Goal: Task Accomplishment & Management: Use online tool/utility

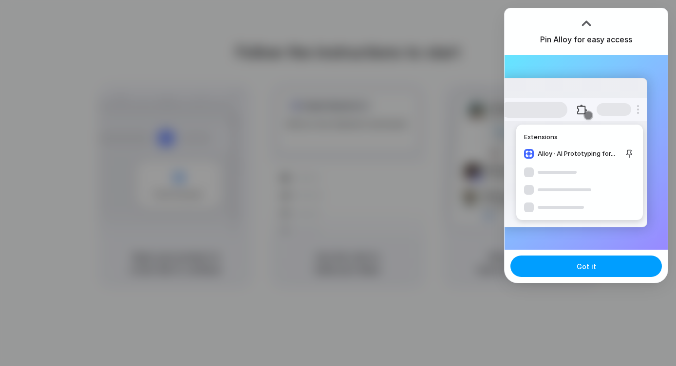
click at [612, 271] on button "Got it" at bounding box center [585, 266] width 151 height 21
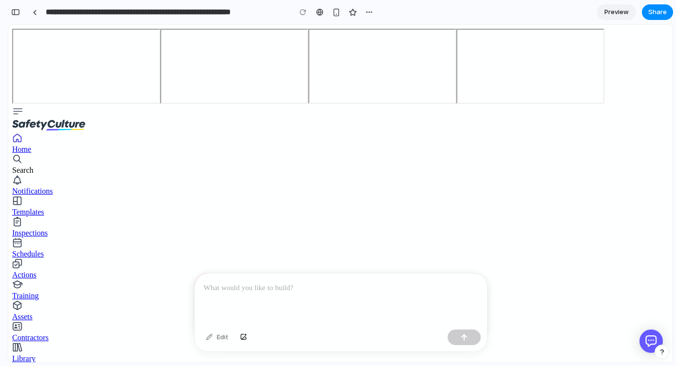
click at [64, 208] on div "Templates" at bounding box center [340, 212] width 656 height 9
click at [68, 229] on div "Inspections" at bounding box center [340, 233] width 656 height 9
click at [68, 250] on div "Schedules" at bounding box center [340, 254] width 656 height 9
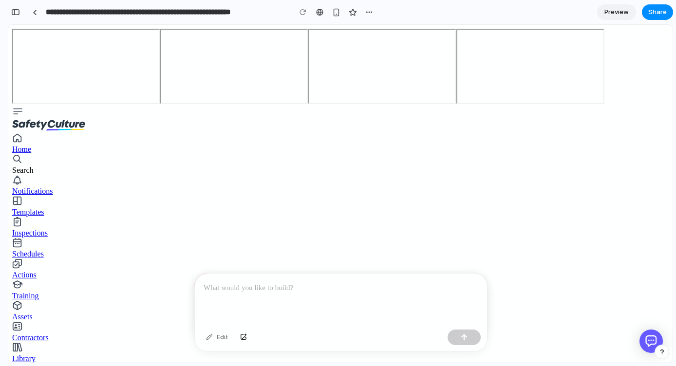
click at [251, 291] on p at bounding box center [341, 288] width 275 height 12
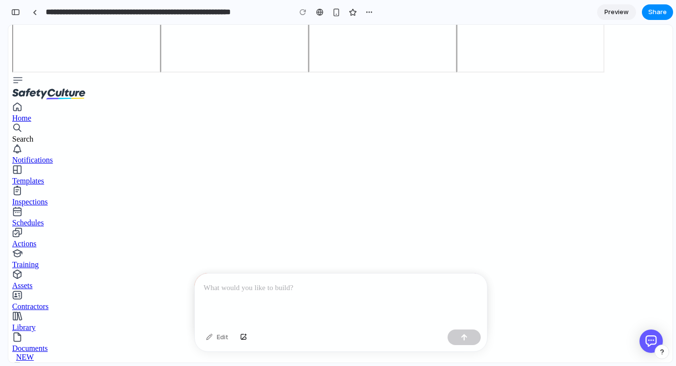
scroll to position [74, 0]
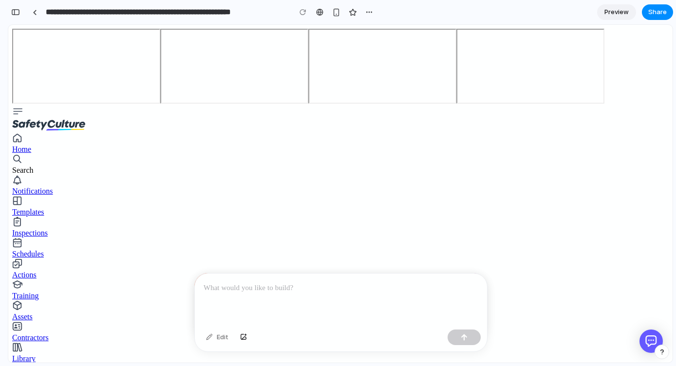
scroll to position [34, 0]
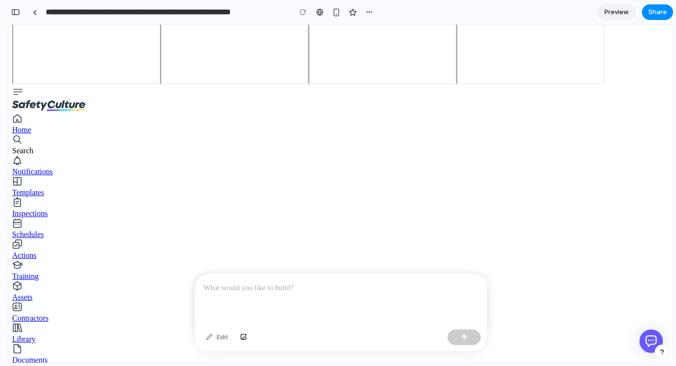
scroll to position [49, 0]
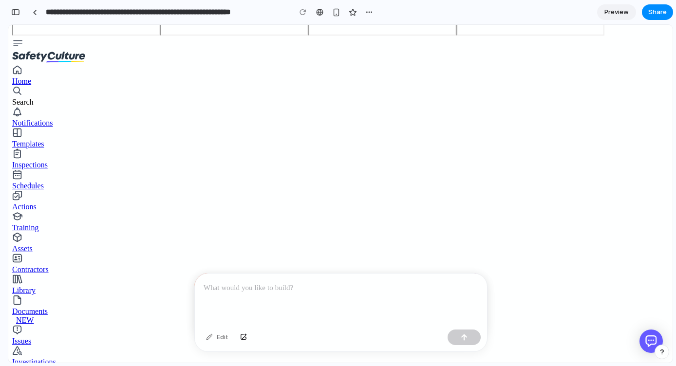
scroll to position [71, 0]
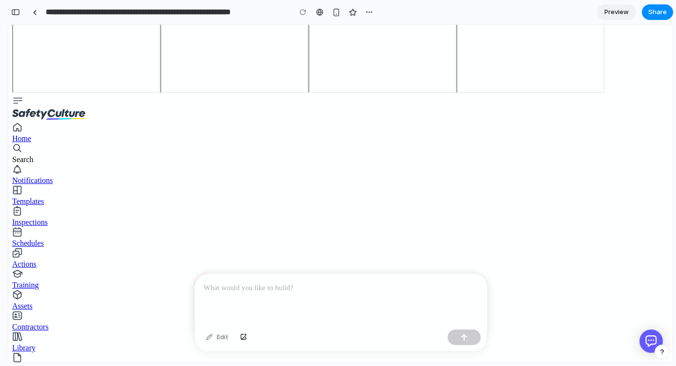
scroll to position [34, 0]
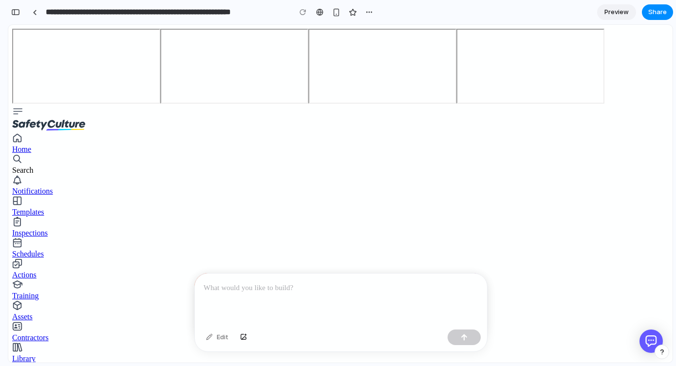
click at [345, 315] on div at bounding box center [341, 300] width 292 height 52
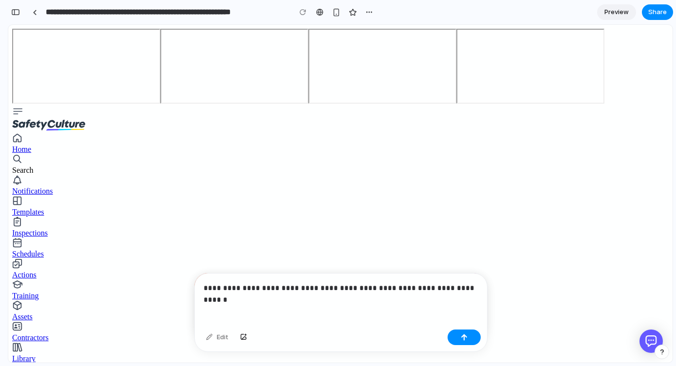
click at [469, 284] on p "**********" at bounding box center [341, 288] width 275 height 12
click at [394, 289] on p "**********" at bounding box center [341, 288] width 275 height 12
click at [402, 312] on div "**********" at bounding box center [341, 306] width 292 height 64
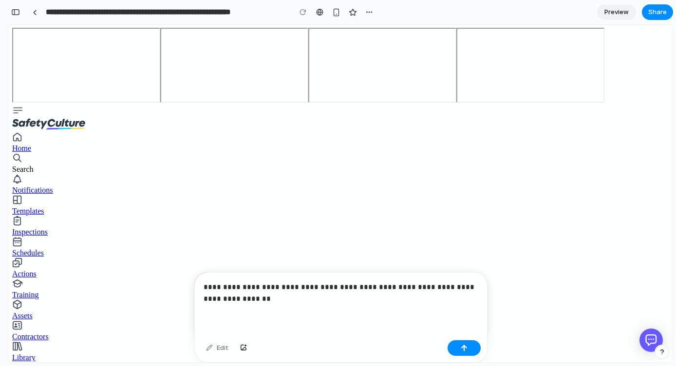
scroll to position [18, 0]
click at [390, 296] on p "**********" at bounding box center [341, 292] width 275 height 23
click at [467, 351] on div "button" at bounding box center [464, 348] width 7 height 7
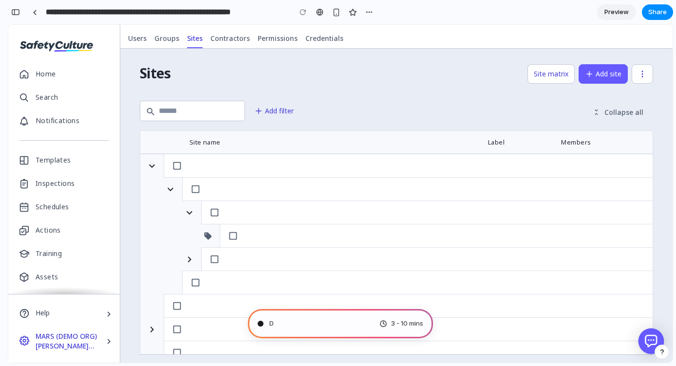
scroll to position [427, 0]
click at [146, 164] on button "button" at bounding box center [152, 166] width 16 height 16
click at [150, 168] on icon "button" at bounding box center [152, 166] width 12 height 12
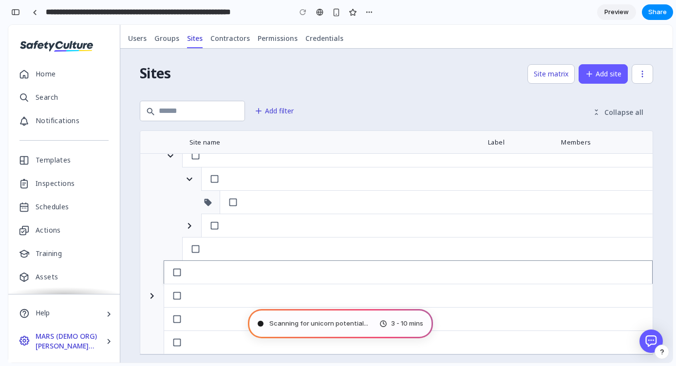
scroll to position [0, 0]
drag, startPoint x: 294, startPoint y: 265, endPoint x: 294, endPoint y: 183, distance: 82.3
click at [294, 183] on div at bounding box center [396, 271] width 513 height 234
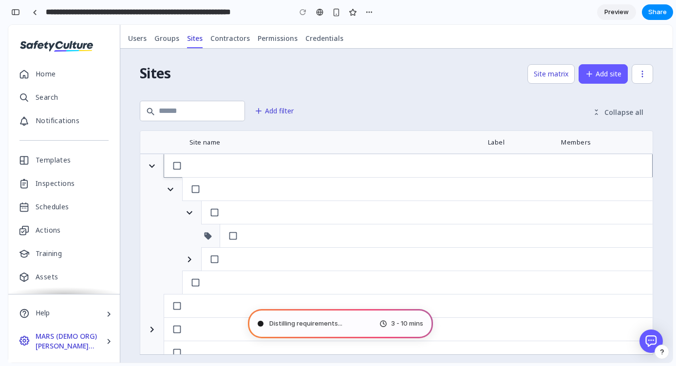
drag, startPoint x: 305, startPoint y: 178, endPoint x: 294, endPoint y: 165, distance: 17.6
click at [304, 178] on div at bounding box center [417, 189] width 470 height 24
click at [151, 173] on button "button" at bounding box center [152, 166] width 16 height 16
click at [159, 172] on button "button" at bounding box center [152, 166] width 16 height 16
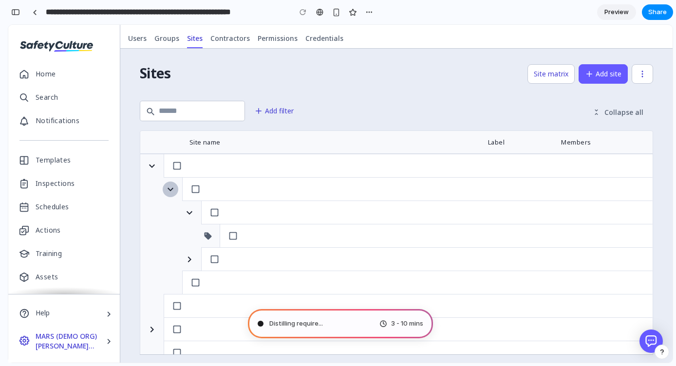
click at [167, 184] on icon "button" at bounding box center [171, 190] width 12 height 12
click at [231, 156] on div at bounding box center [408, 166] width 489 height 24
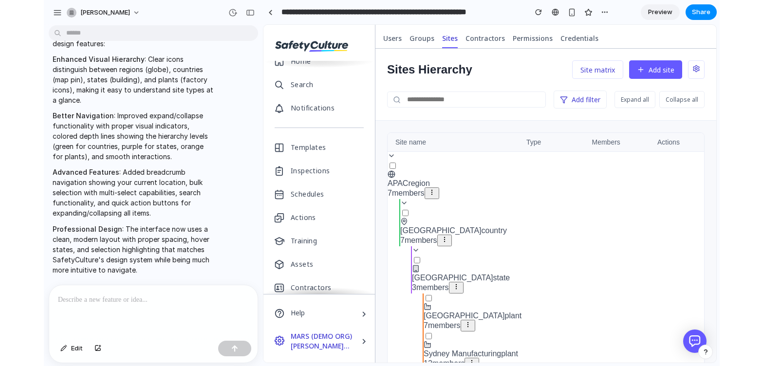
scroll to position [15, 0]
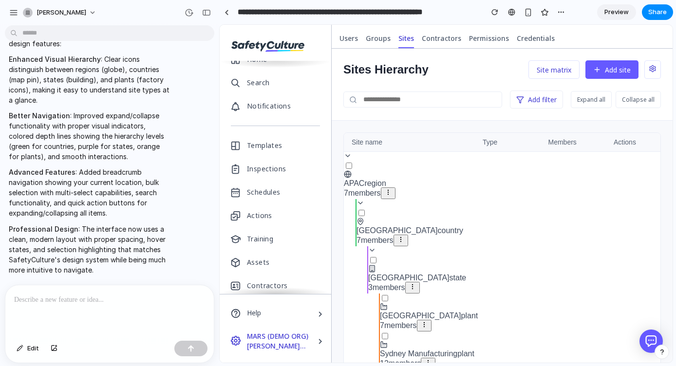
click at [673, 68] on div "**********" at bounding box center [447, 183] width 457 height 366
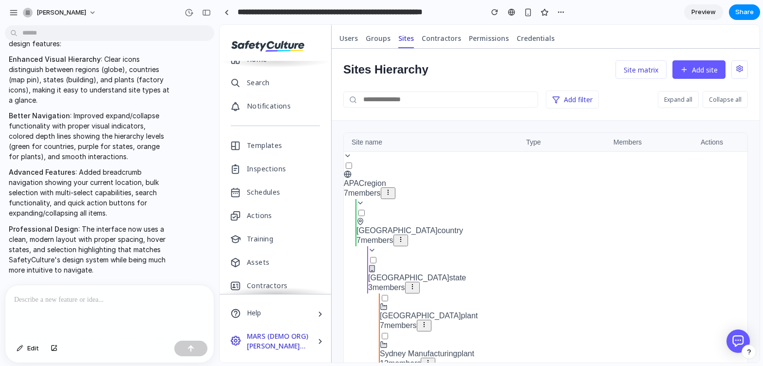
scroll to position [412, 0]
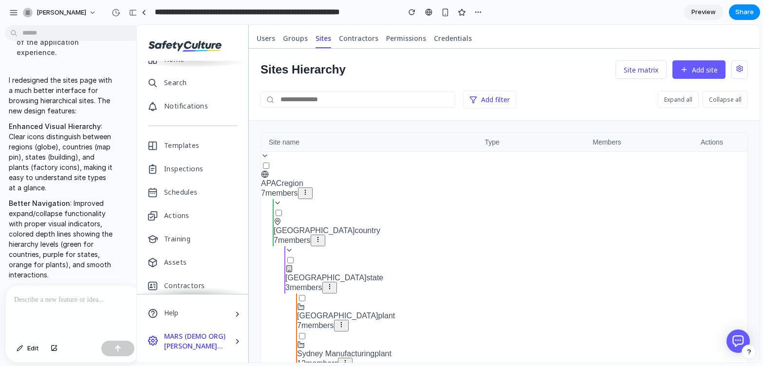
drag, startPoint x: 218, startPoint y: 121, endPoint x: 135, endPoint y: 117, distance: 82.9
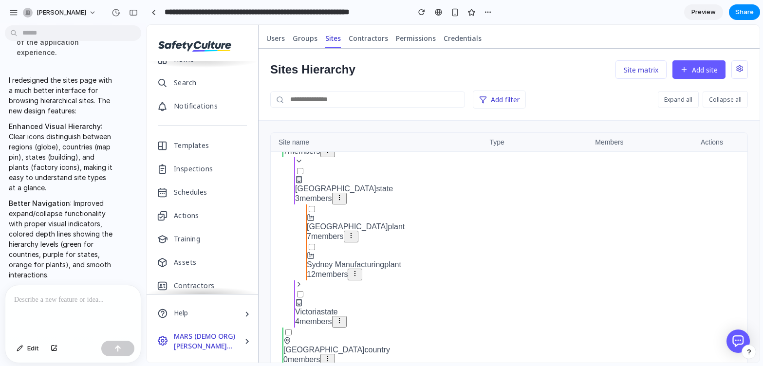
scroll to position [0, 0]
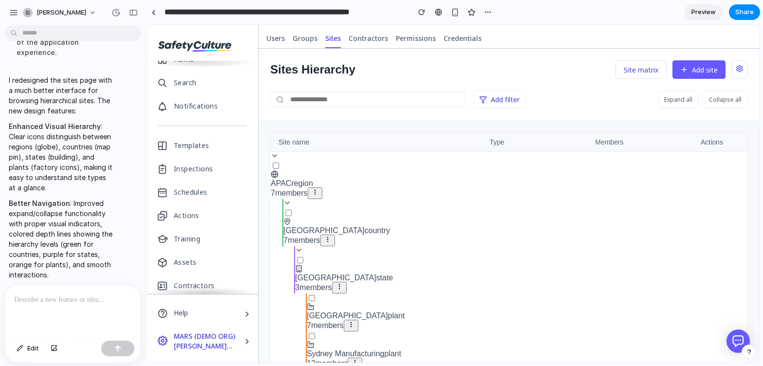
click at [277, 154] on icon at bounding box center [275, 156] width 8 height 8
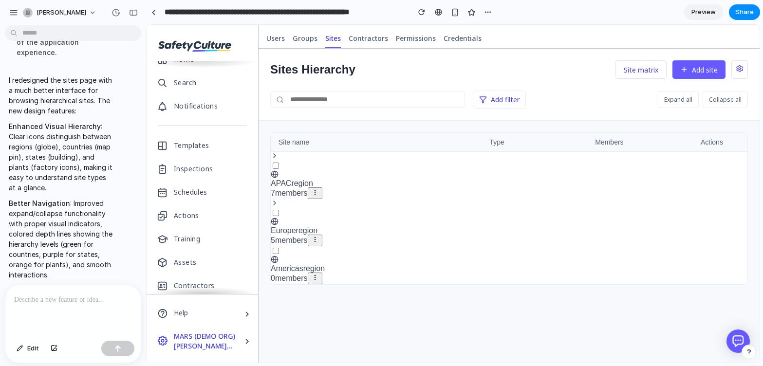
click at [277, 154] on icon at bounding box center [275, 156] width 8 height 8
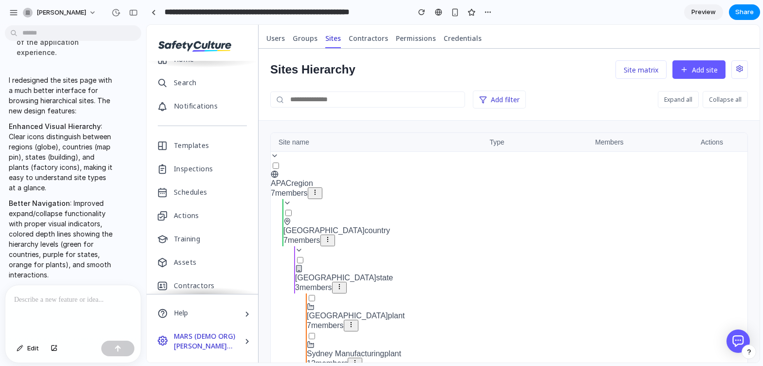
click at [277, 154] on icon at bounding box center [275, 156] width 8 height 8
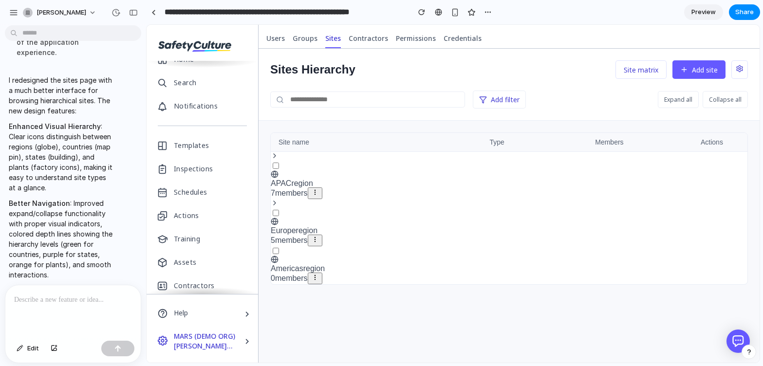
click at [277, 154] on icon at bounding box center [275, 156] width 8 height 8
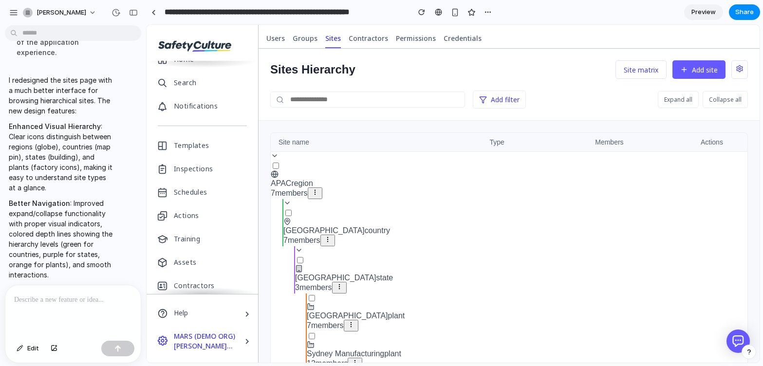
click at [277, 154] on icon at bounding box center [275, 156] width 8 height 8
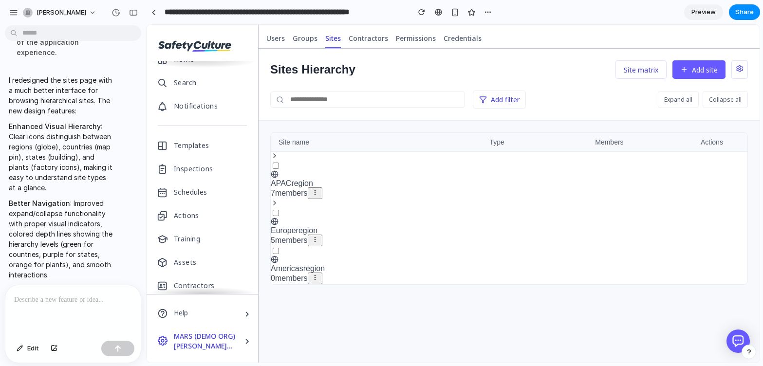
click at [276, 200] on icon at bounding box center [275, 203] width 8 height 8
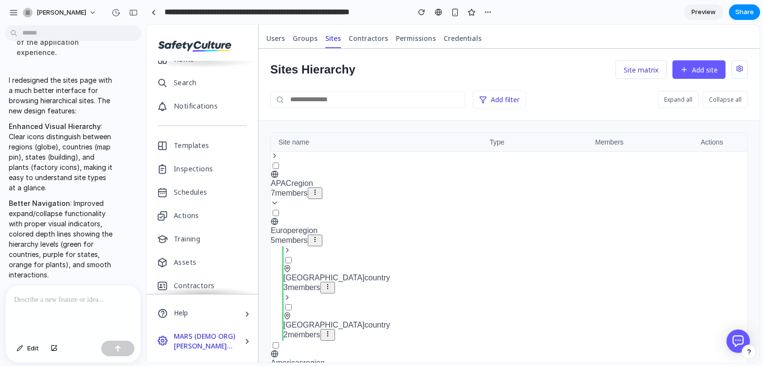
click at [289, 252] on div at bounding box center [515, 250] width 464 height 9
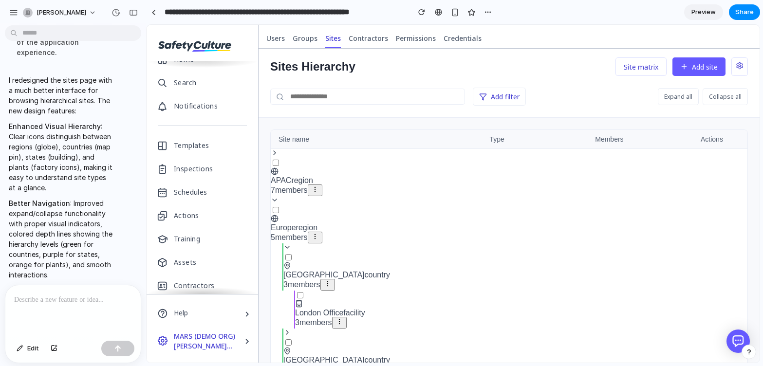
scroll to position [50, 0]
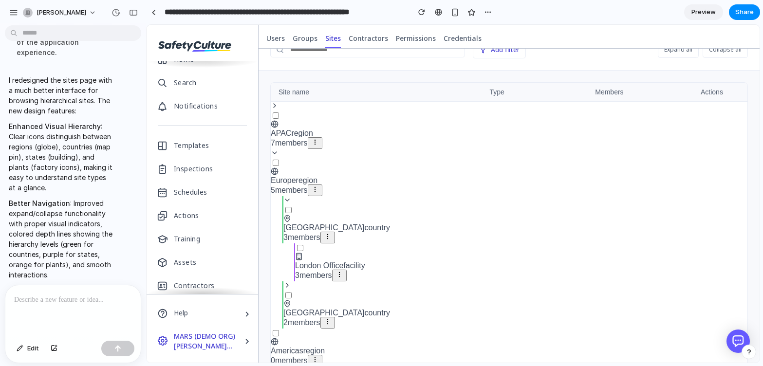
click at [333, 237] on button at bounding box center [327, 238] width 15 height 12
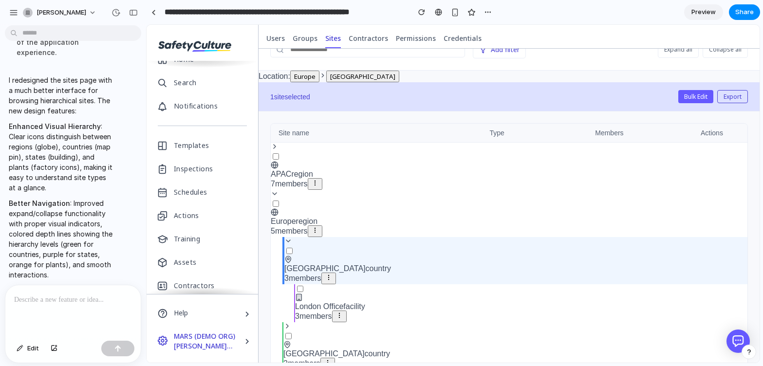
click at [320, 234] on button at bounding box center [315, 231] width 15 height 12
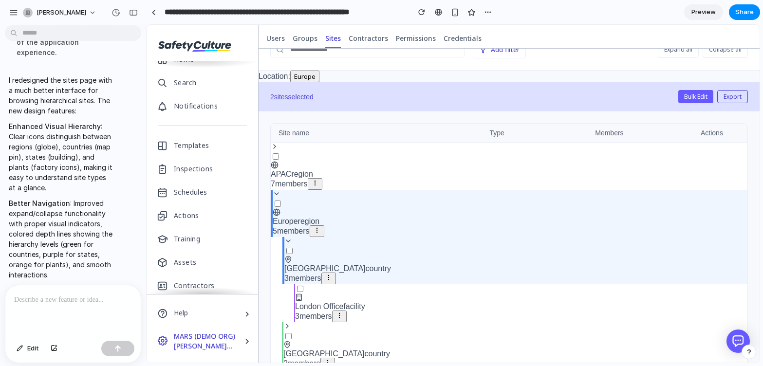
click at [333, 176] on div "APAC region" at bounding box center [509, 174] width 477 height 8
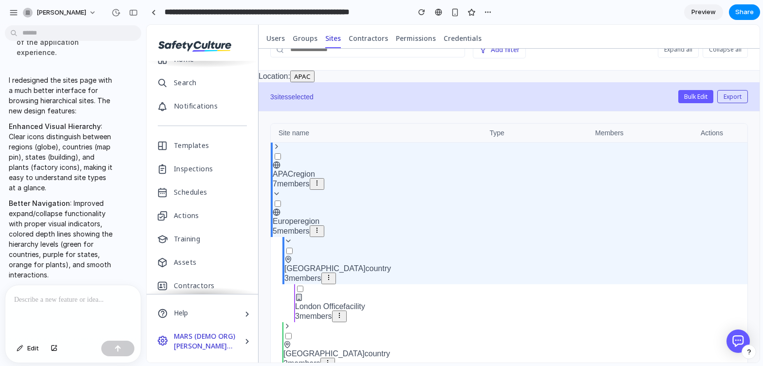
scroll to position [0, 0]
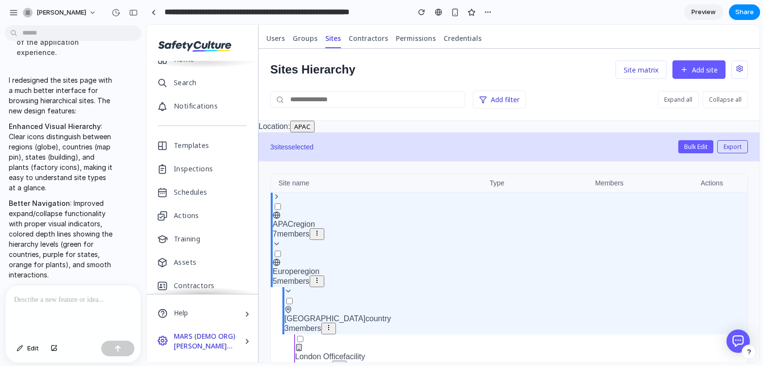
click at [675, 146] on button "Bulk Edit" at bounding box center [695, 146] width 35 height 13
click at [675, 146] on button "Export" at bounding box center [732, 146] width 31 height 13
click at [308, 122] on button "APAC" at bounding box center [302, 127] width 24 height 12
click at [308, 127] on button "APAC" at bounding box center [302, 127] width 24 height 12
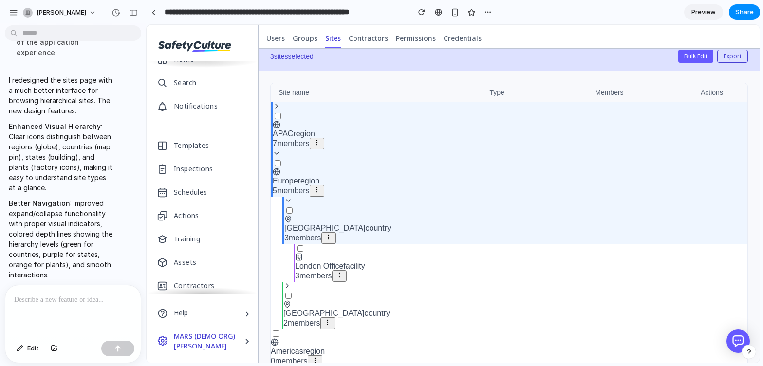
click at [279, 329] on div "Americas region 0 members" at bounding box center [509, 348] width 477 height 38
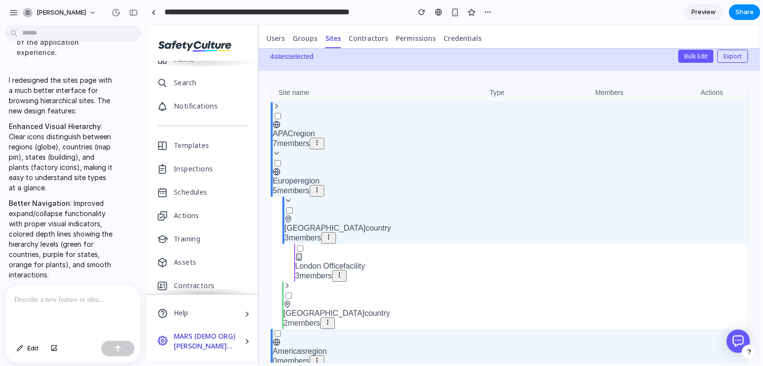
click at [284, 309] on span "Germany" at bounding box center [323, 313] width 81 height 8
click at [288, 287] on div "Germany country 2 members" at bounding box center [514, 305] width 465 height 47
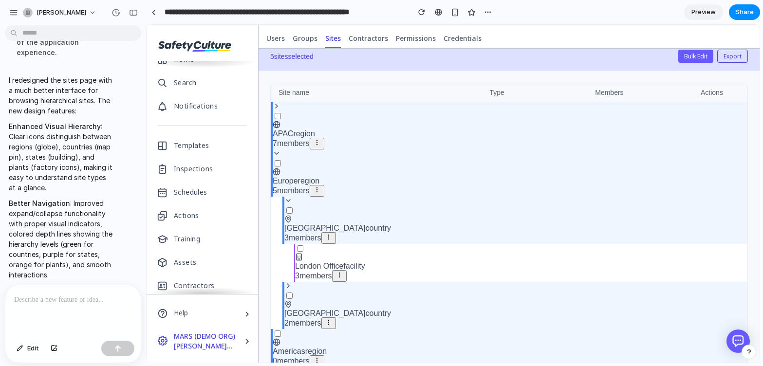
click at [288, 282] on icon at bounding box center [288, 286] width 8 height 8
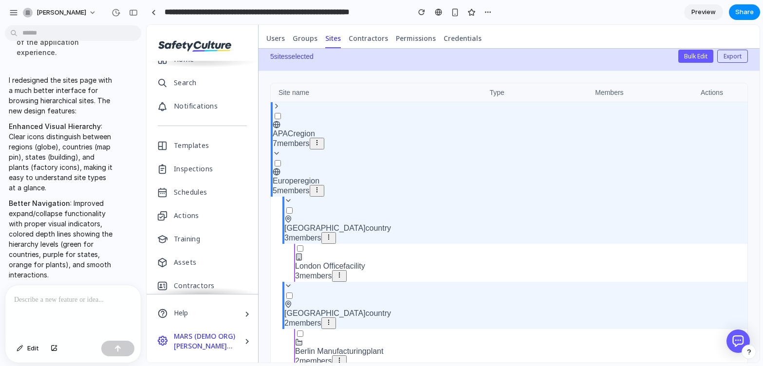
click at [301, 262] on span "London Office" at bounding box center [319, 266] width 48 height 8
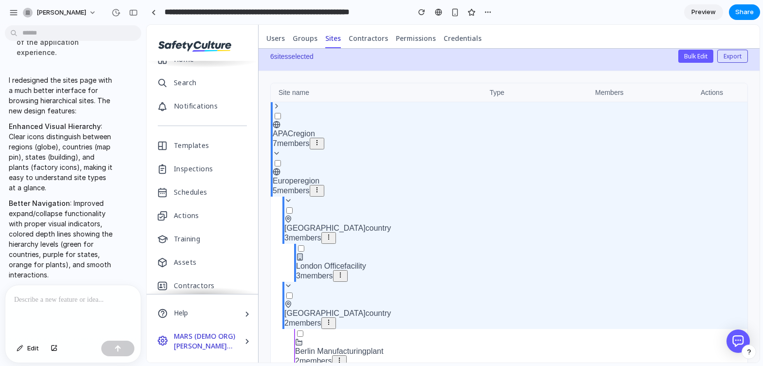
scroll to position [0, 0]
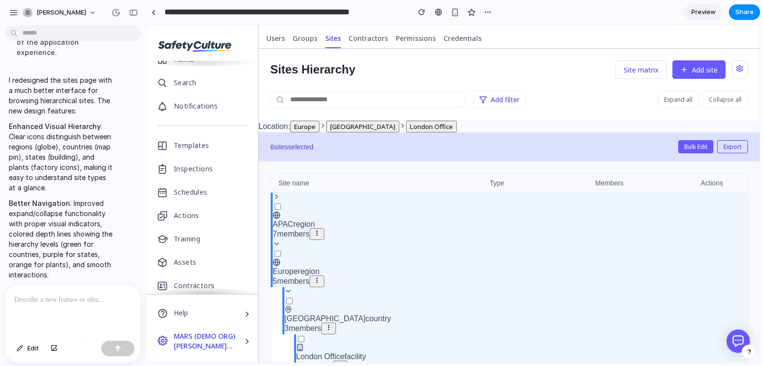
click at [280, 197] on icon at bounding box center [277, 197] width 8 height 8
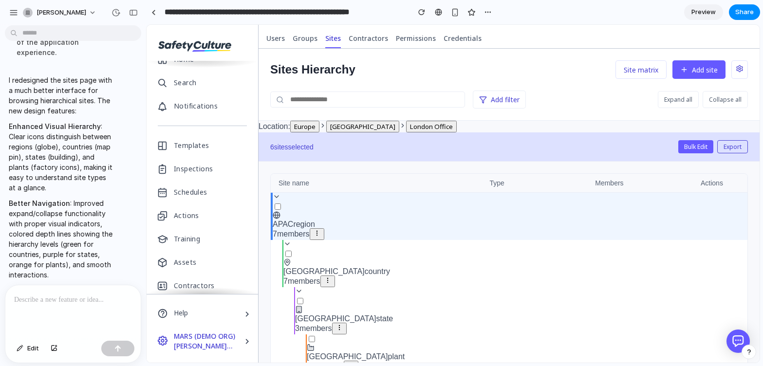
click at [275, 199] on icon at bounding box center [277, 197] width 8 height 8
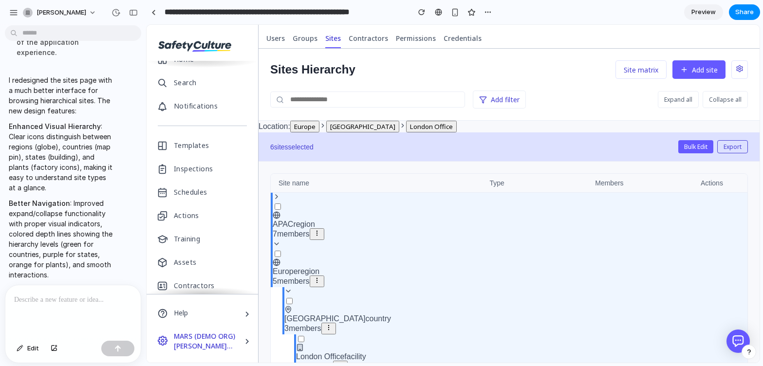
click at [275, 199] on icon at bounding box center [277, 197] width 8 height 8
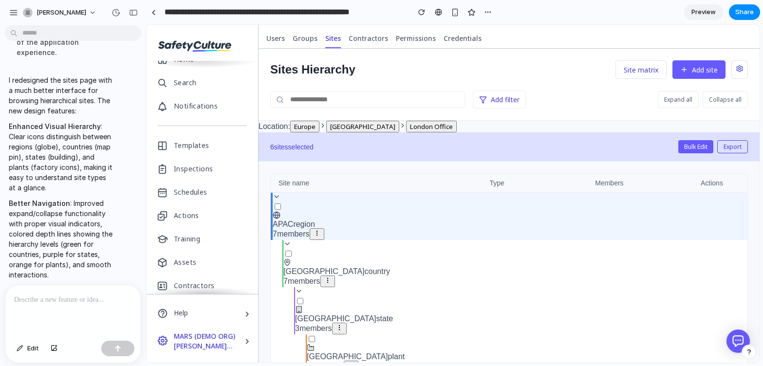
click at [275, 199] on icon at bounding box center [277, 197] width 8 height 8
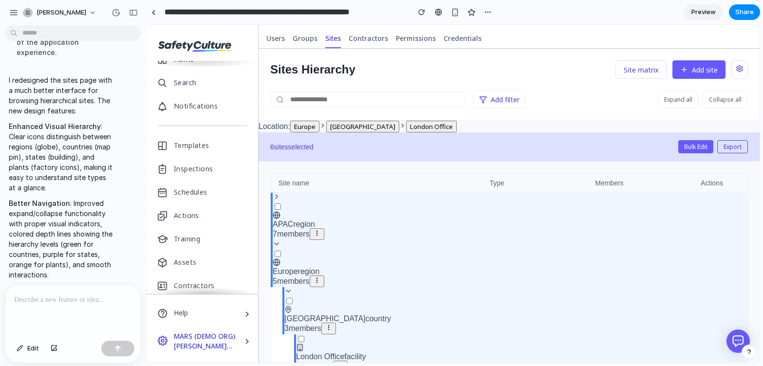
click at [275, 199] on icon at bounding box center [277, 197] width 8 height 8
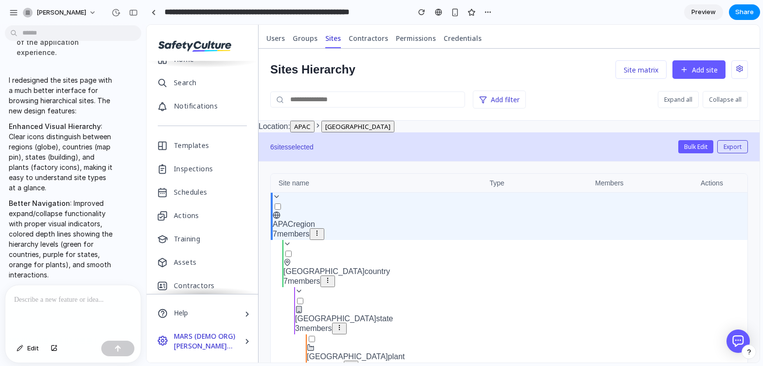
click at [271, 195] on div "APAC region 7 members" at bounding box center [509, 216] width 477 height 47
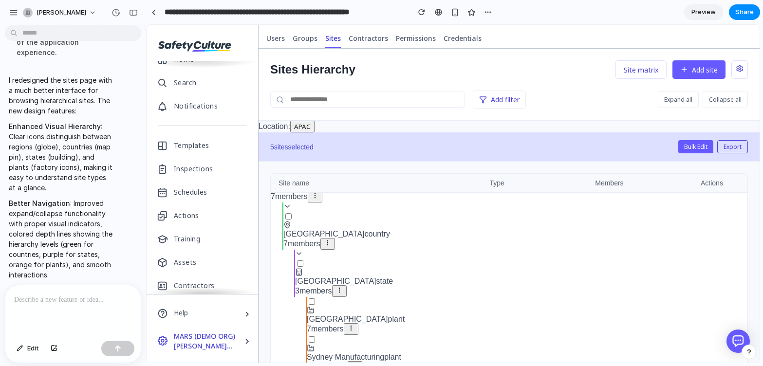
scroll to position [56, 0]
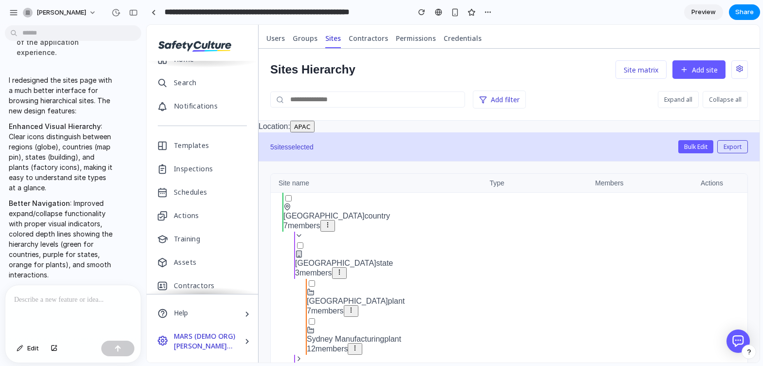
click at [298, 226] on span "7 members" at bounding box center [301, 226] width 37 height 8
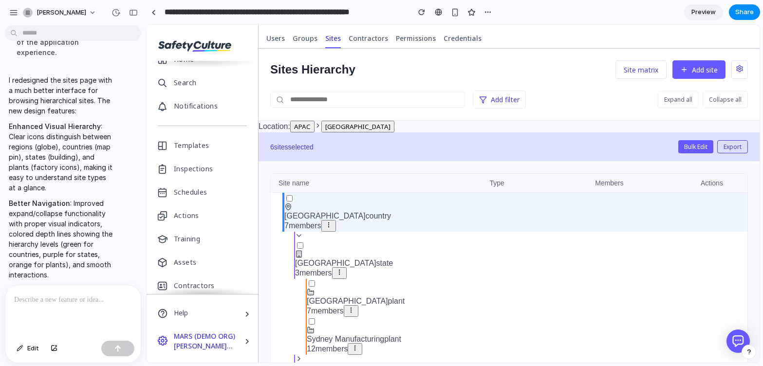
click at [298, 232] on icon at bounding box center [299, 236] width 8 height 8
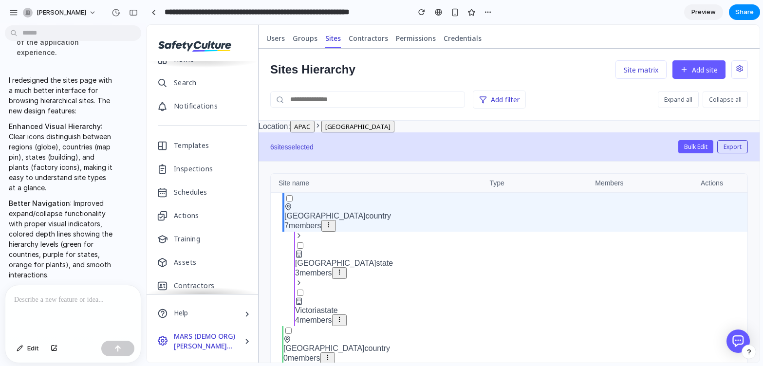
click at [298, 232] on icon at bounding box center [299, 236] width 8 height 8
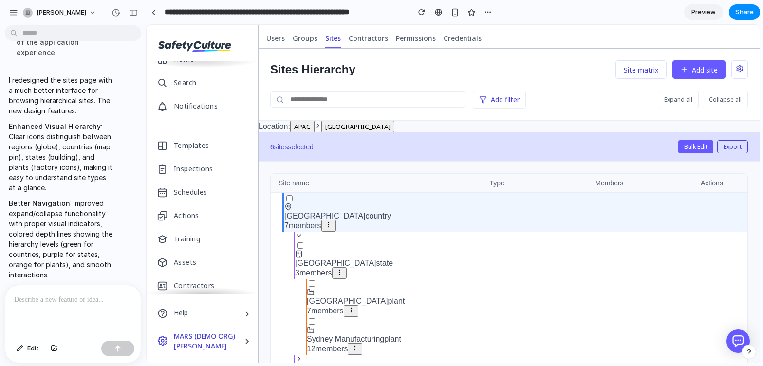
click at [300, 234] on icon at bounding box center [299, 236] width 8 height 8
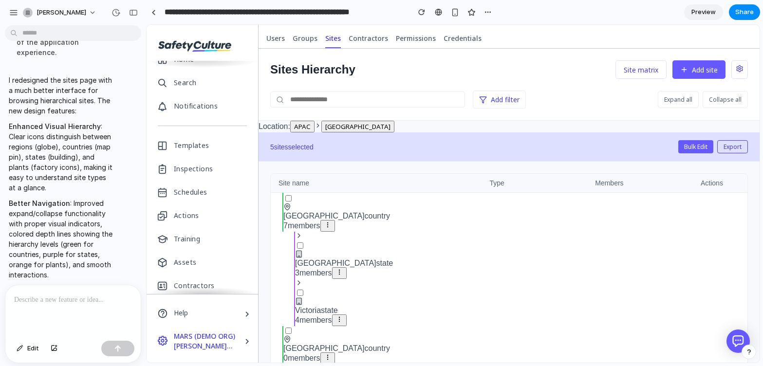
scroll to position [0, 0]
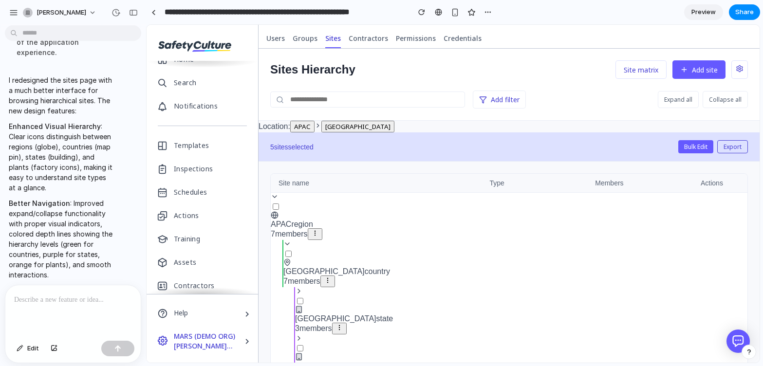
click at [286, 243] on icon at bounding box center [287, 244] width 4 height 2
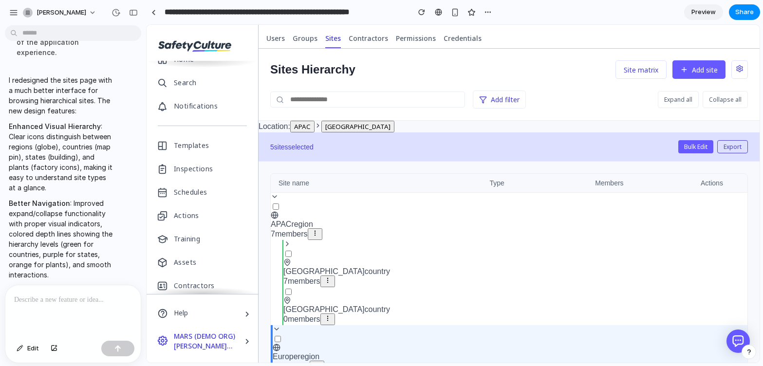
click at [287, 243] on icon at bounding box center [287, 244] width 8 height 8
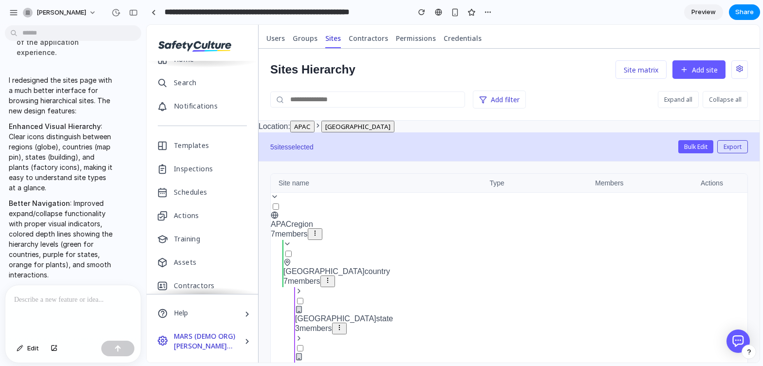
click at [287, 243] on icon at bounding box center [287, 244] width 4 height 2
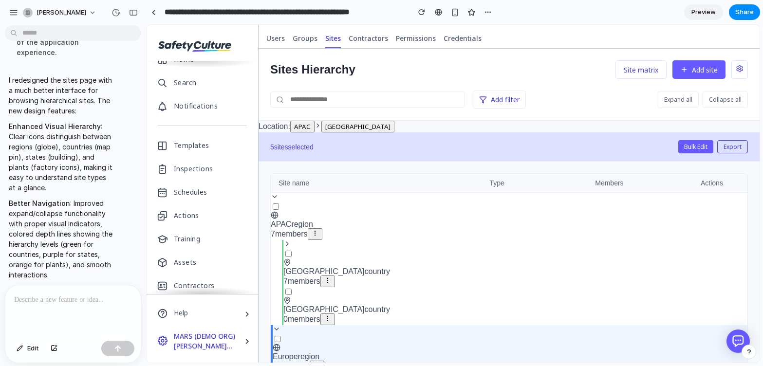
click at [288, 241] on icon at bounding box center [287, 244] width 8 height 8
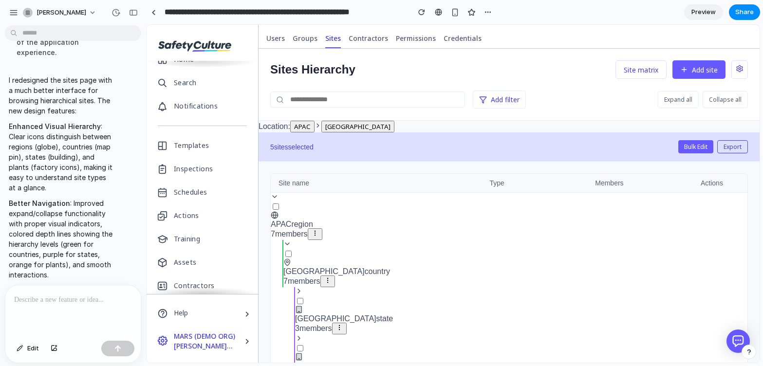
click at [276, 197] on icon at bounding box center [275, 197] width 8 height 8
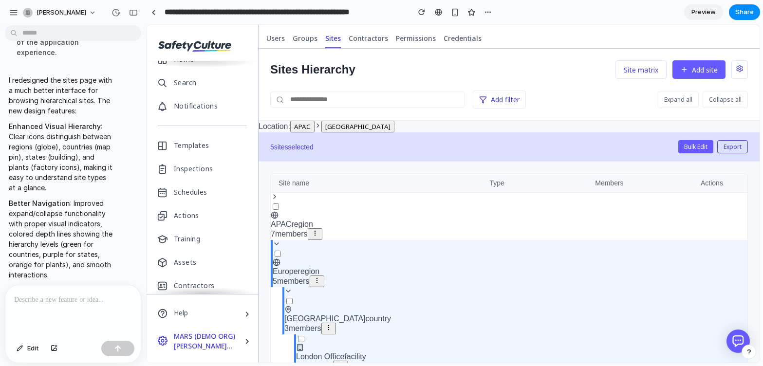
click at [276, 197] on icon at bounding box center [275, 197] width 8 height 8
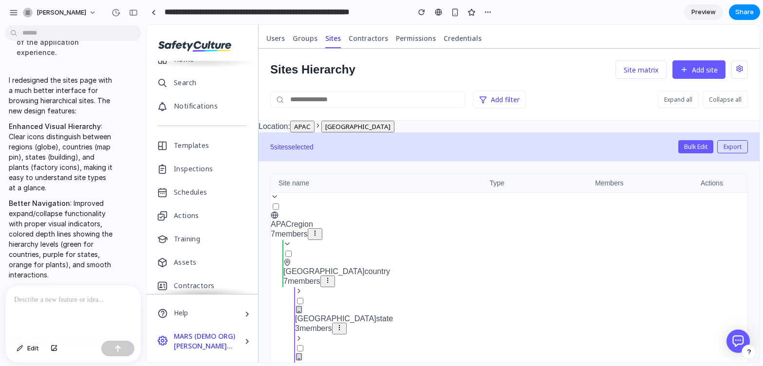
click at [276, 197] on icon at bounding box center [275, 197] width 8 height 8
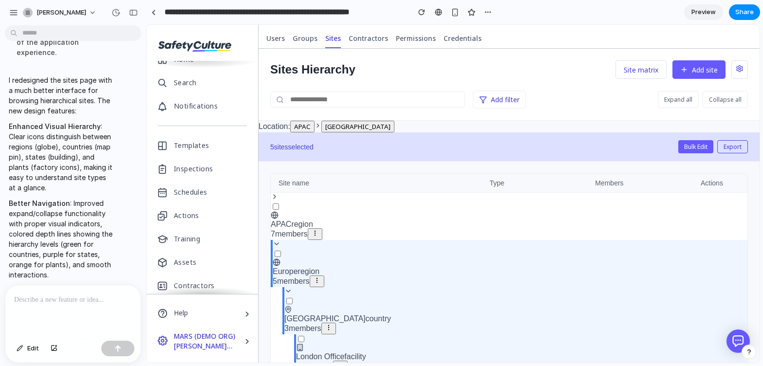
click at [278, 244] on icon at bounding box center [277, 244] width 8 height 8
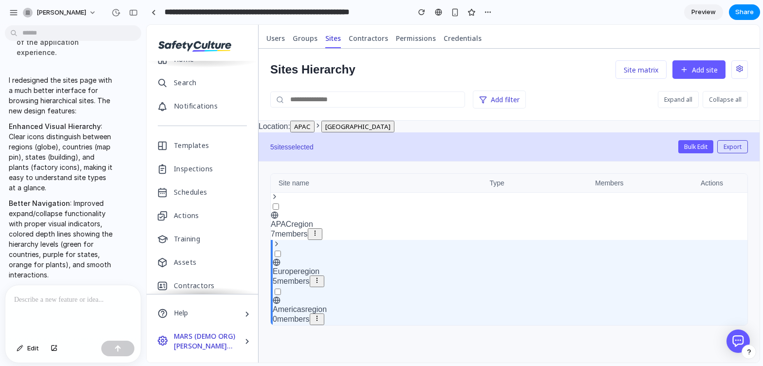
click at [279, 243] on icon at bounding box center [277, 244] width 8 height 8
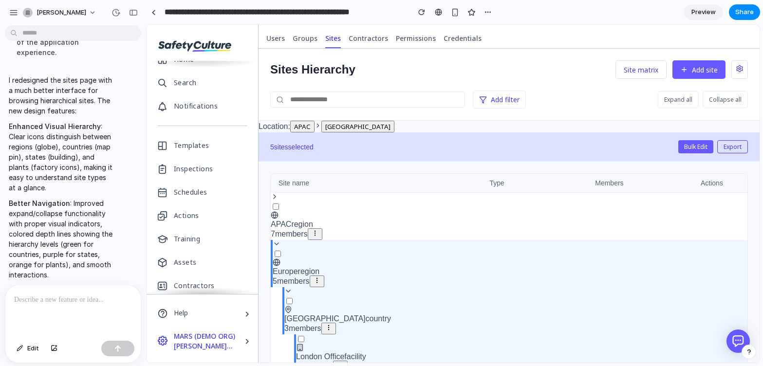
scroll to position [5, 0]
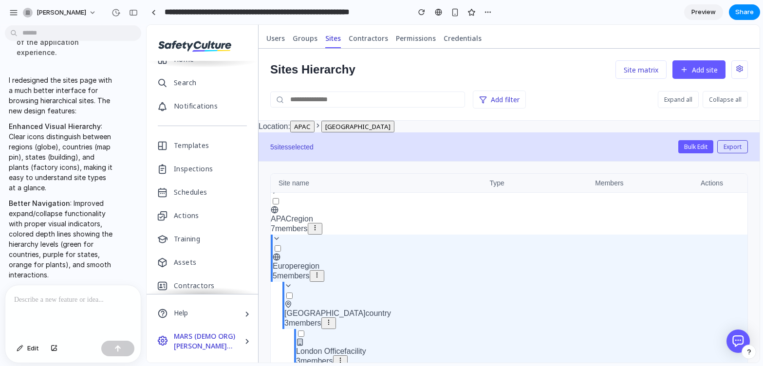
click at [289, 282] on icon at bounding box center [288, 286] width 8 height 8
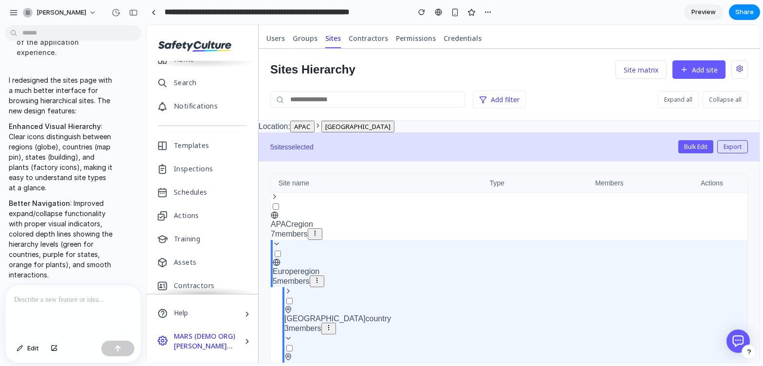
click at [289, 290] on icon at bounding box center [288, 291] width 8 height 8
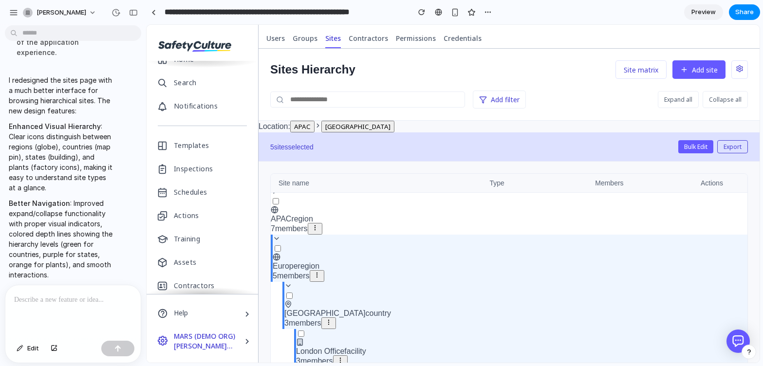
click at [278, 238] on icon at bounding box center [277, 239] width 8 height 8
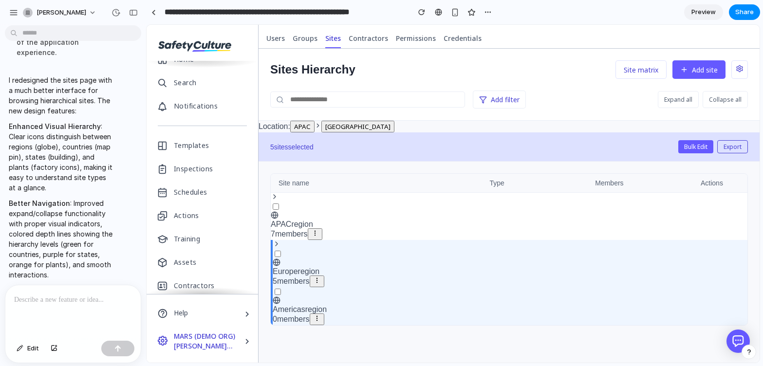
click at [276, 199] on icon at bounding box center [275, 197] width 8 height 8
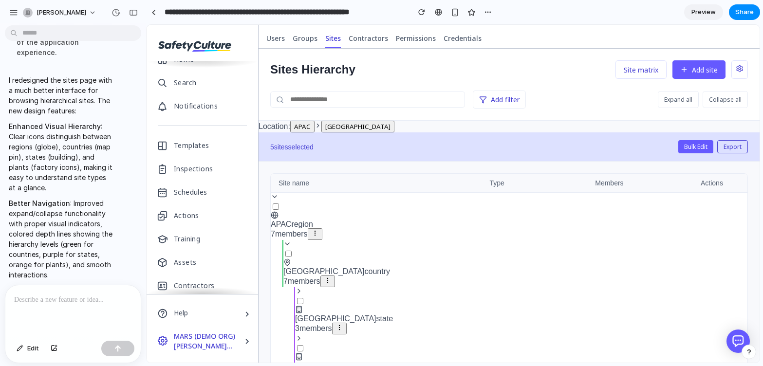
click at [407, 100] on input "text" at bounding box center [367, 100] width 195 height 16
type input "**"
click at [408, 118] on div "** Add filter Expand all Collapse all" at bounding box center [509, 106] width 501 height 30
click at [351, 93] on input "**" at bounding box center [367, 100] width 195 height 16
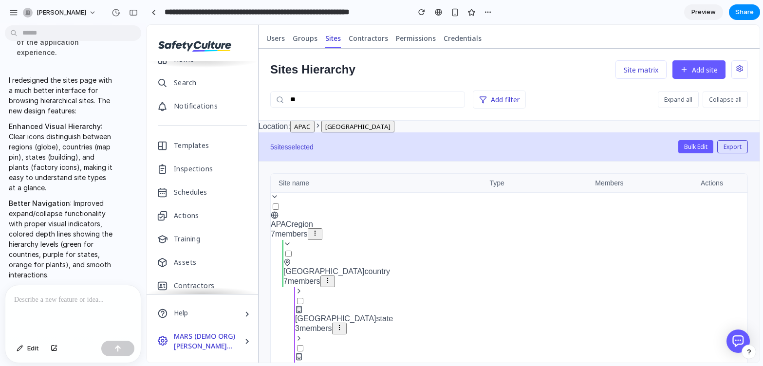
click at [351, 93] on input "**" at bounding box center [367, 100] width 195 height 16
click at [302, 118] on div "Add filter Expand all Collapse all" at bounding box center [509, 106] width 501 height 30
click at [302, 126] on button "APAC" at bounding box center [302, 127] width 24 height 12
click at [315, 126] on div "Location: APAC" at bounding box center [509, 127] width 501 height 12
click at [307, 127] on button "APAC" at bounding box center [302, 127] width 24 height 12
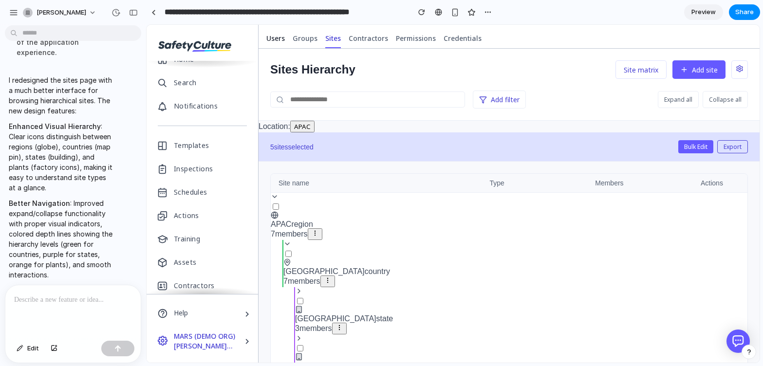
click at [285, 42] on link "Users" at bounding box center [275, 38] width 26 height 19
click at [305, 37] on span "Groups" at bounding box center [305, 39] width 25 height 10
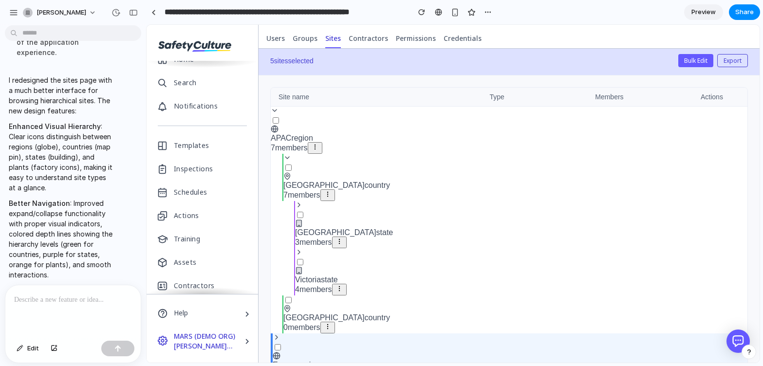
scroll to position [123, 0]
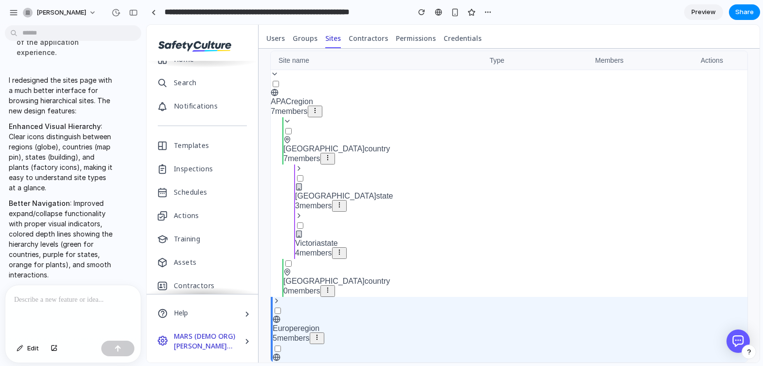
click at [345, 241] on div "Victoria state" at bounding box center [521, 244] width 452 height 8
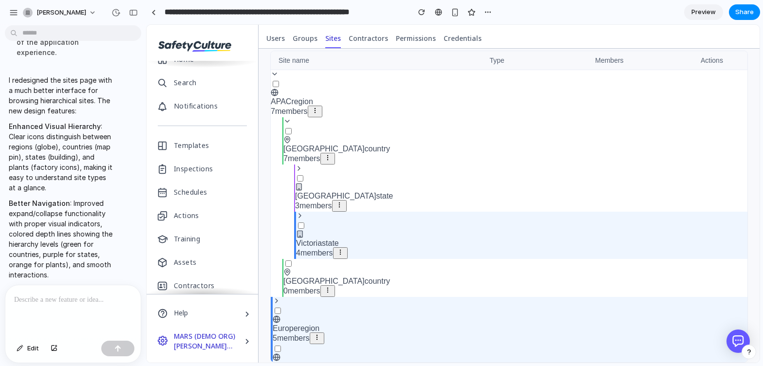
click at [344, 249] on icon at bounding box center [340, 252] width 7 height 7
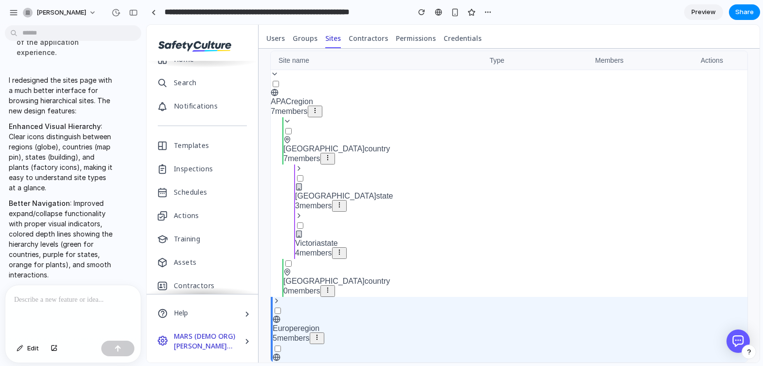
click at [343, 249] on icon at bounding box center [339, 252] width 7 height 7
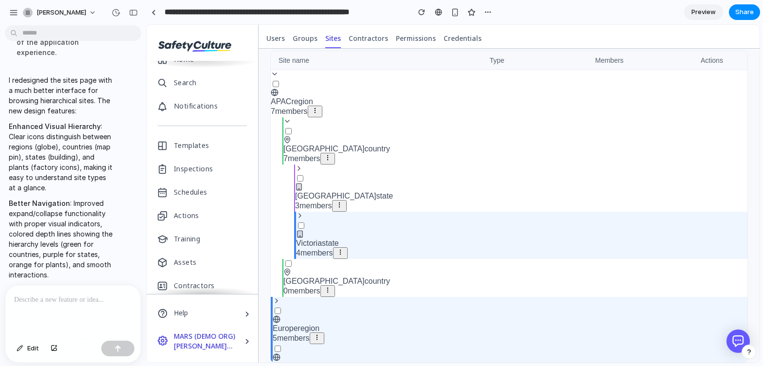
click at [344, 249] on icon at bounding box center [340, 252] width 7 height 7
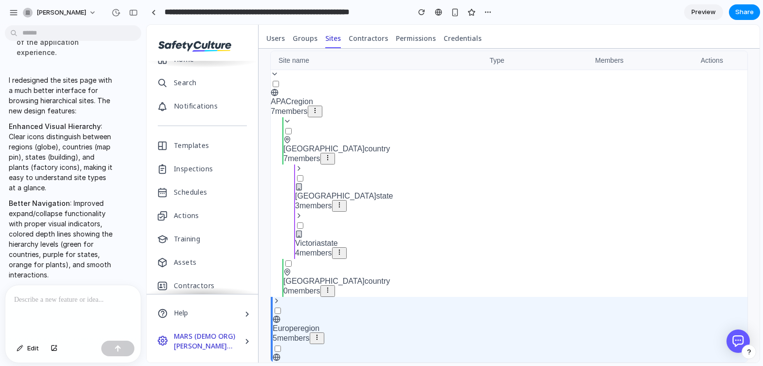
click at [280, 108] on span "7 members" at bounding box center [289, 111] width 37 height 8
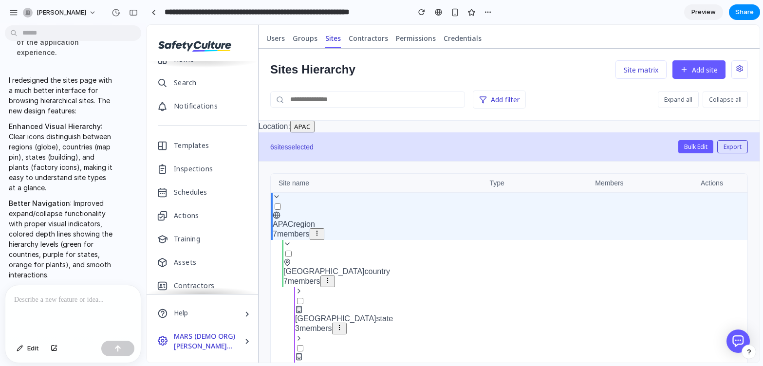
scroll to position [0, 0]
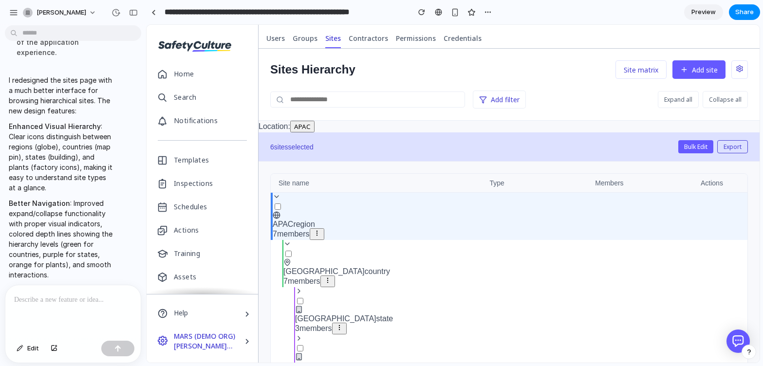
click at [212, 51] on icon at bounding box center [211, 50] width 14 height 1
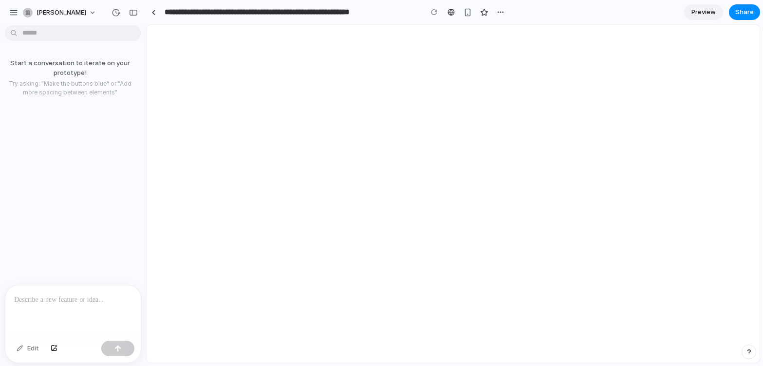
click at [54, 306] on div at bounding box center [72, 311] width 135 height 52
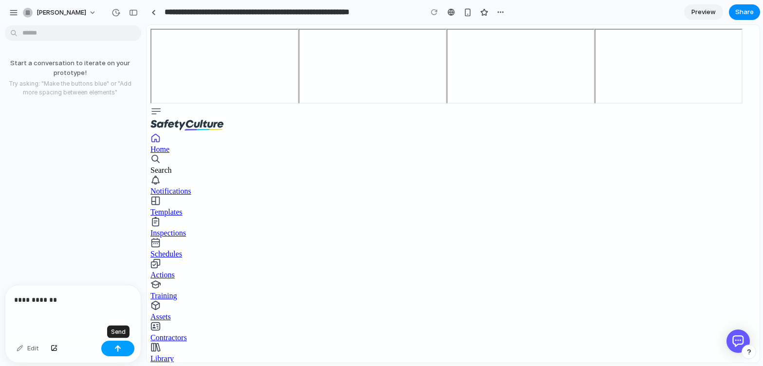
click at [130, 343] on button "button" at bounding box center [117, 349] width 33 height 16
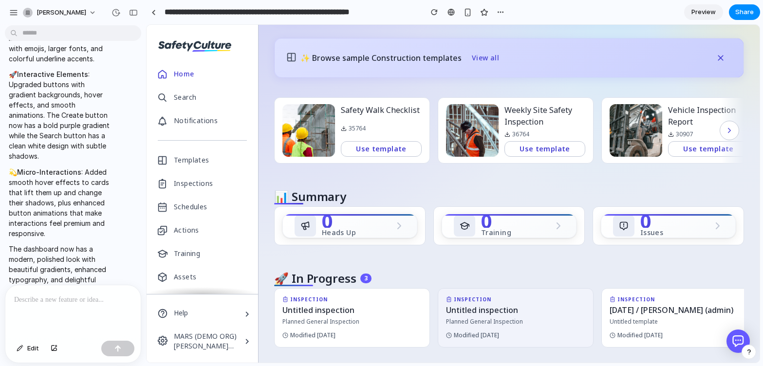
scroll to position [22, 0]
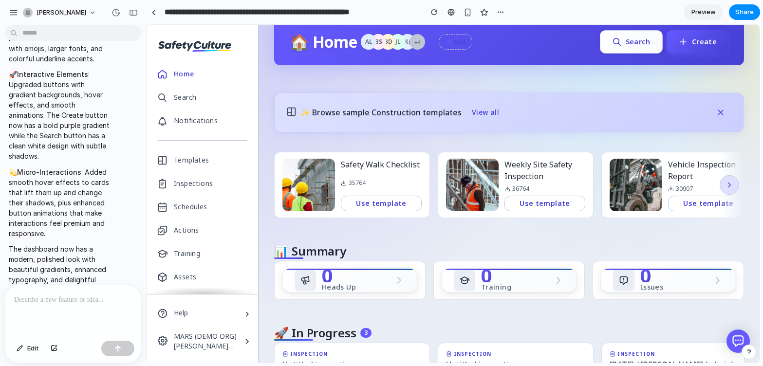
click at [728, 184] on icon "button" at bounding box center [729, 185] width 9 height 9
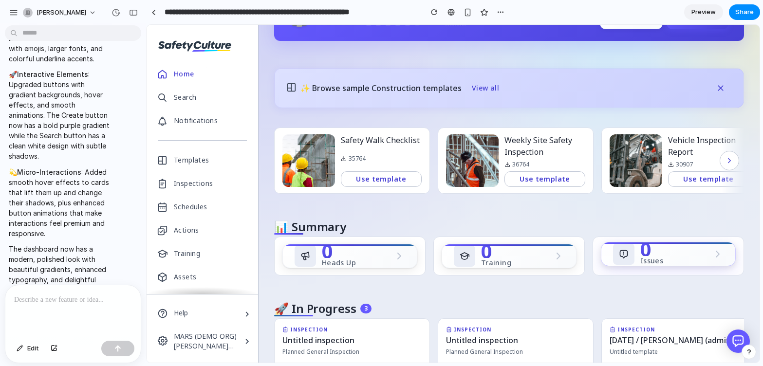
scroll to position [0, 0]
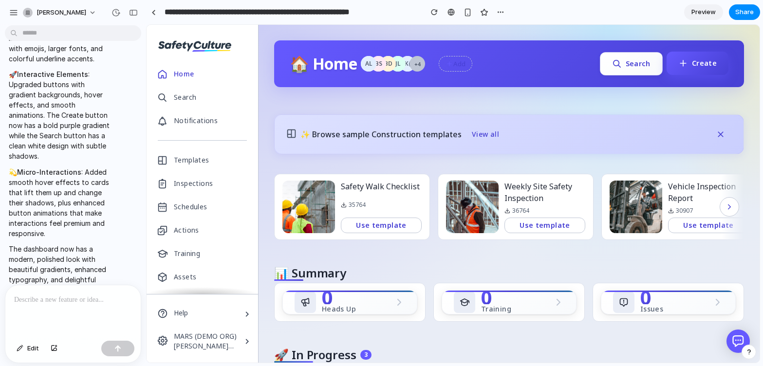
click at [708, 70] on button "Create" at bounding box center [698, 63] width 62 height 23
click at [613, 73] on button "Search" at bounding box center [631, 63] width 63 height 23
click at [459, 69] on button "Add" at bounding box center [456, 64] width 34 height 16
click at [371, 59] on div "BS" at bounding box center [379, 64] width 16 height 16
click at [333, 190] on img at bounding box center [308, 207] width 53 height 53
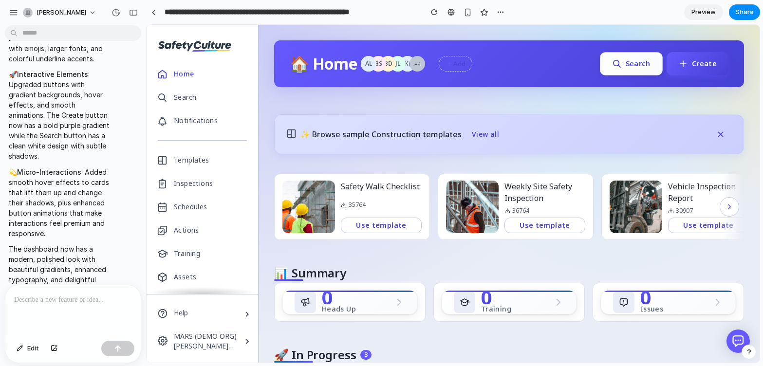
click at [380, 115] on div "✨ Browse sample Construction templates View all" at bounding box center [509, 134] width 470 height 40
click at [475, 131] on span "View all" at bounding box center [485, 135] width 27 height 10
click at [722, 127] on button "button" at bounding box center [720, 135] width 22 height 16
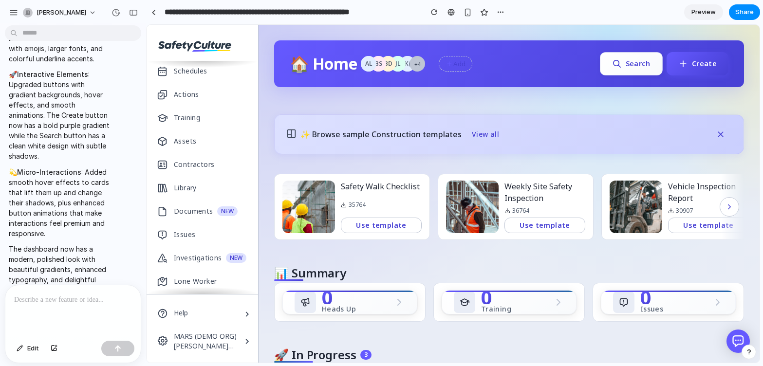
scroll to position [253, 0]
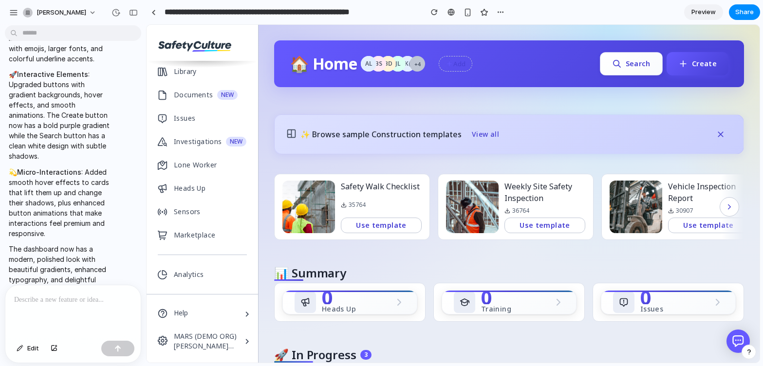
click at [211, 147] on div "Investigations" at bounding box center [198, 142] width 48 height 16
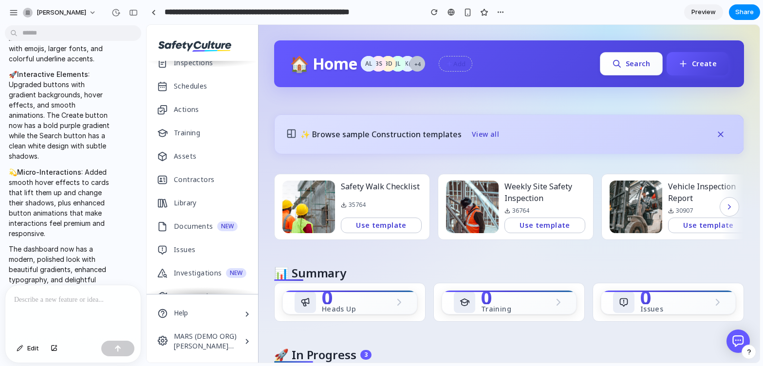
scroll to position [12, 0]
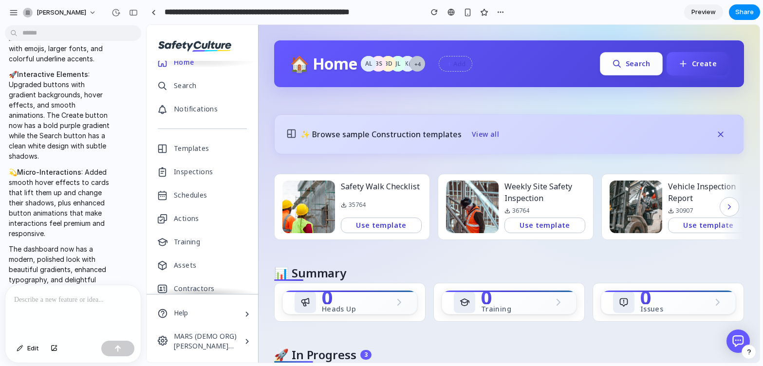
click at [203, 139] on link "Templates" at bounding box center [202, 148] width 111 height 23
click at [204, 92] on div "Search" at bounding box center [202, 85] width 111 height 23
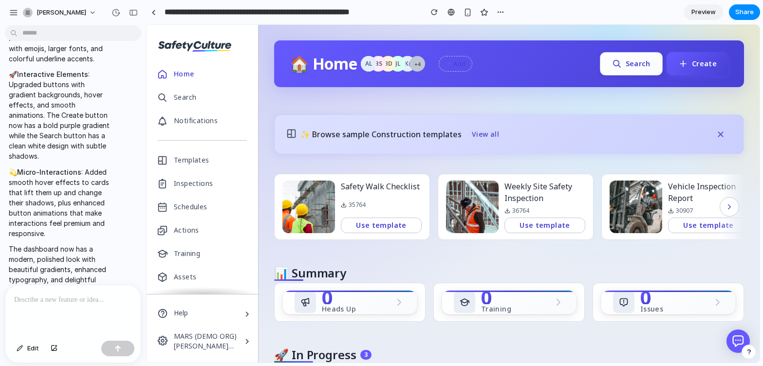
click at [199, 81] on link "Home" at bounding box center [202, 73] width 111 height 23
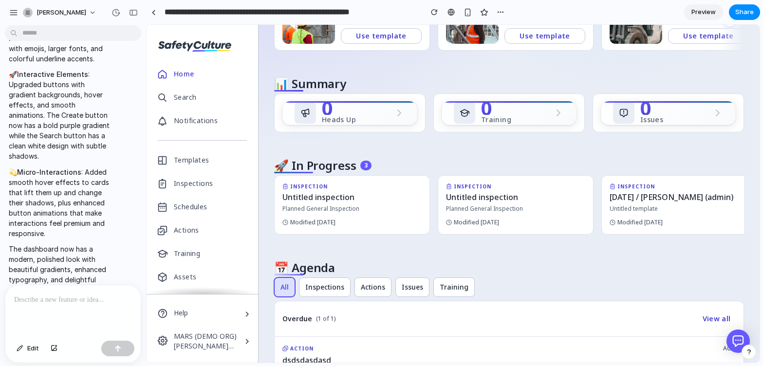
scroll to position [252, 0]
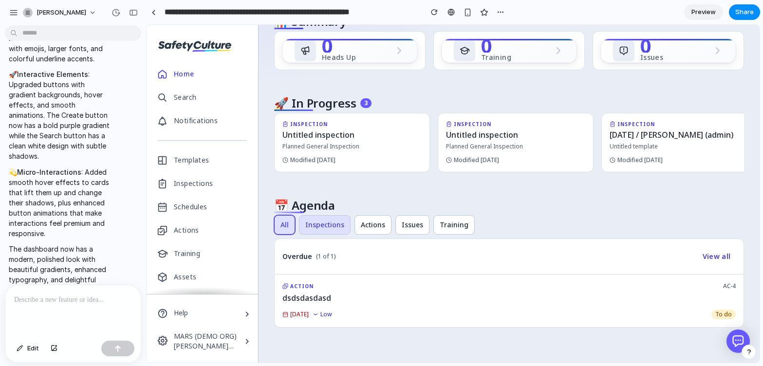
click at [334, 220] on span "Inspections" at bounding box center [324, 225] width 39 height 10
click at [366, 222] on span "Actions" at bounding box center [373, 225] width 24 height 10
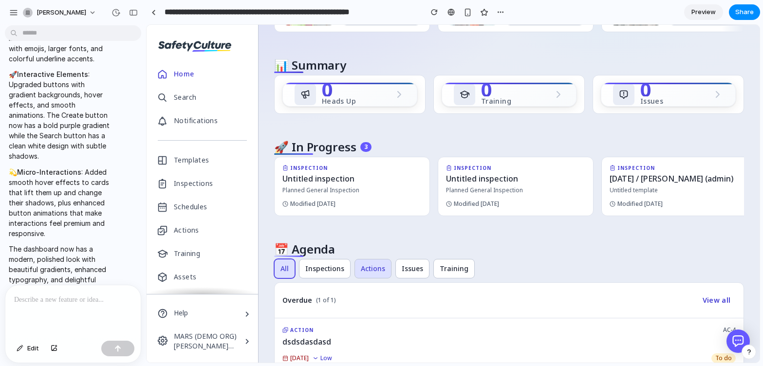
scroll to position [200, 0]
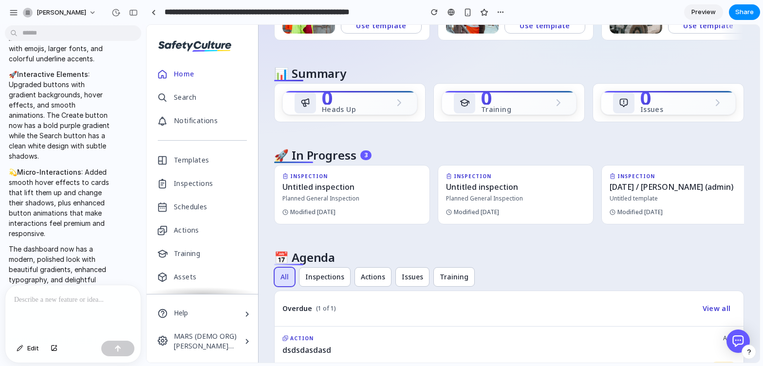
click at [283, 72] on span "📊 Summary" at bounding box center [310, 74] width 72 height 12
drag, startPoint x: 283, startPoint y: 72, endPoint x: 271, endPoint y: 72, distance: 11.7
click at [271, 72] on div "🏠 Home AL BS BD JL K( +4 Add Search Create ✨ Browse sample Construction templat…" at bounding box center [509, 120] width 501 height 590
drag, startPoint x: 287, startPoint y: 153, endPoint x: 269, endPoint y: 150, distance: 18.7
click at [269, 150] on div "🏠 Home AL BS BD JL K( +4 Add Search Create ✨ Browse sample Construction templat…" at bounding box center [509, 120] width 501 height 590
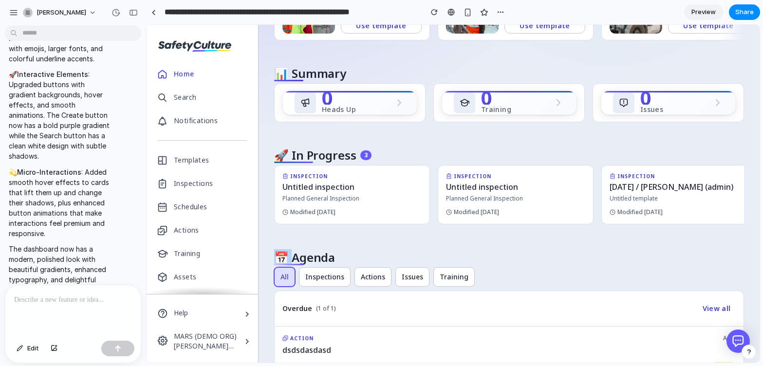
drag, startPoint x: 292, startPoint y: 260, endPoint x: 273, endPoint y: 260, distance: 18.5
click at [273, 260] on div "🏠 Home AL BS BD JL K( +4 Add Search Create ✨ Browse sample Construction templat…" at bounding box center [509, 120] width 501 height 590
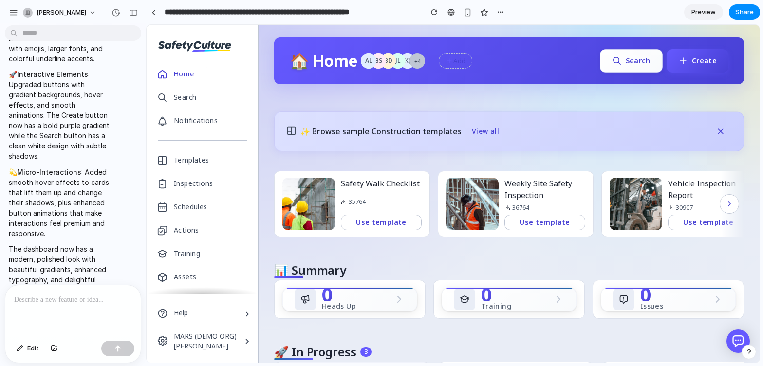
scroll to position [0, 0]
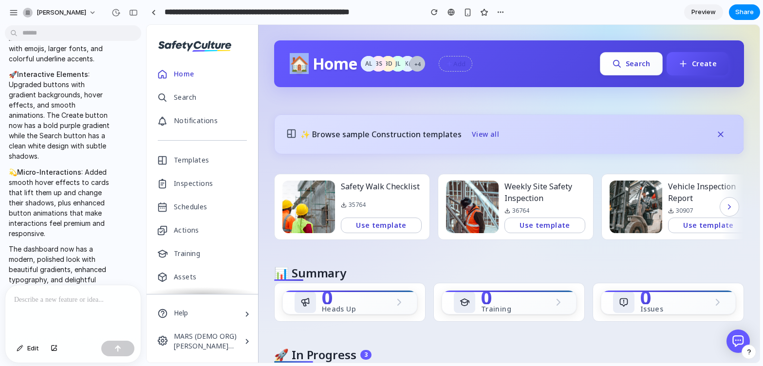
drag, startPoint x: 307, startPoint y: 68, endPoint x: 276, endPoint y: 67, distance: 31.2
click at [276, 67] on div "🏠 Home AL BS BD JL K( +4 Add Search Create" at bounding box center [509, 63] width 470 height 47
click at [333, 122] on div "✨ Browse sample Construction templates View all" at bounding box center [509, 134] width 470 height 40
drag, startPoint x: 354, startPoint y: 139, endPoint x: 298, endPoint y: 132, distance: 55.9
click at [298, 132] on div "✨ Browse sample Construction templates" at bounding box center [375, 135] width 179 height 12
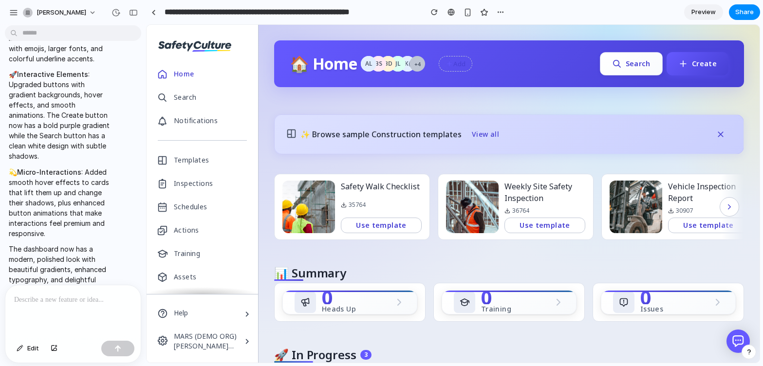
click at [291, 148] on div "✨ Browse sample Construction templates View all" at bounding box center [509, 134] width 470 height 40
click at [478, 130] on span "View all" at bounding box center [485, 135] width 27 height 10
click at [713, 143] on div "✨ Browse sample Construction templates View all" at bounding box center [509, 134] width 470 height 40
click at [718, 138] on icon "button" at bounding box center [721, 135] width 10 height 10
click at [475, 137] on span "View all" at bounding box center [485, 135] width 27 height 10
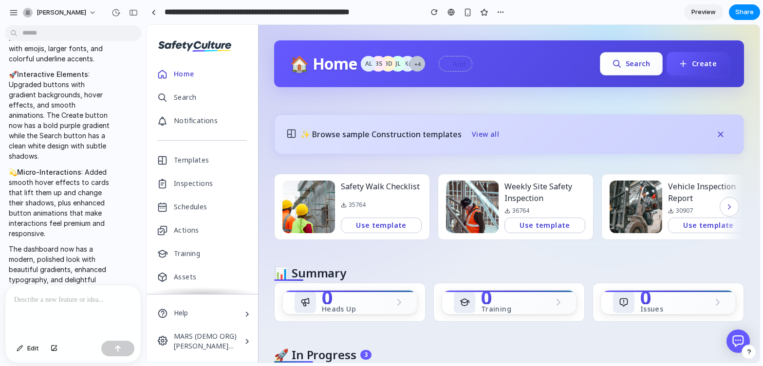
click at [194, 204] on div "Schedules" at bounding box center [191, 207] width 34 height 16
click at [201, 193] on link "Inspections" at bounding box center [202, 183] width 111 height 23
click at [206, 165] on div "Templates" at bounding box center [192, 160] width 36 height 16
click at [213, 94] on div "Search" at bounding box center [202, 97] width 111 height 23
click at [33, 301] on p at bounding box center [73, 300] width 118 height 12
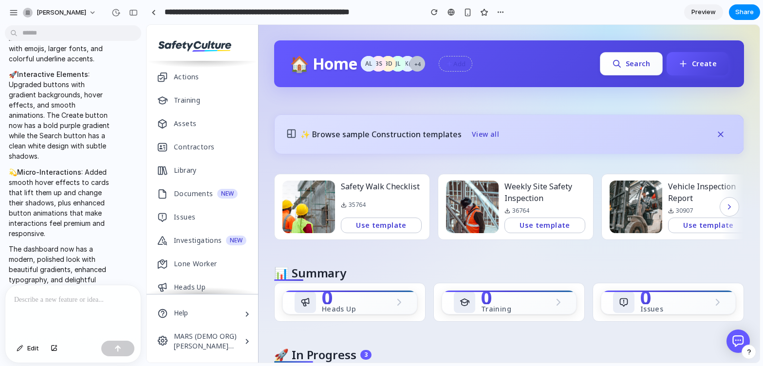
scroll to position [252, 0]
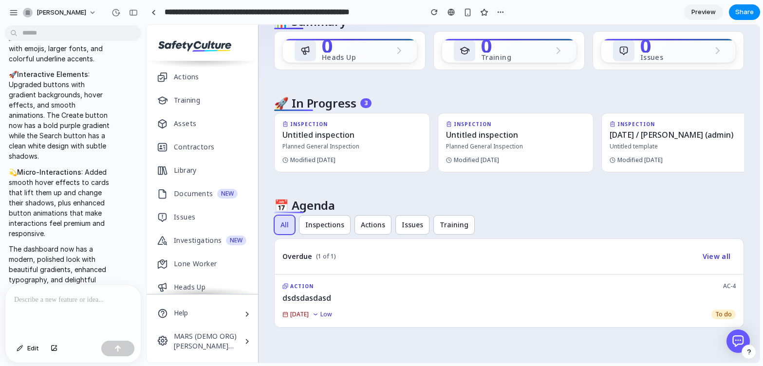
click at [67, 300] on p at bounding box center [73, 300] width 118 height 12
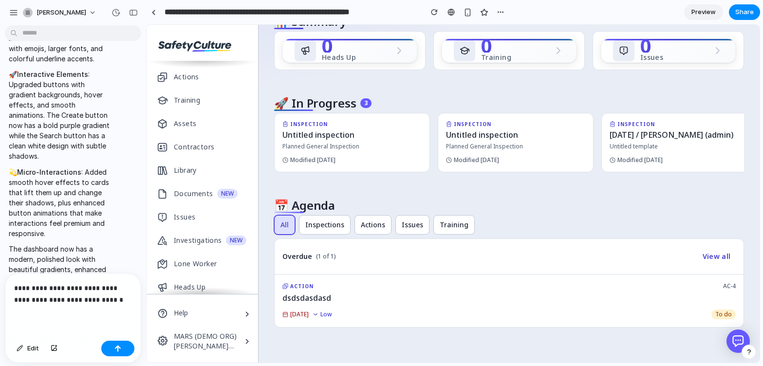
click at [34, 300] on p "**********" at bounding box center [73, 293] width 118 height 23
click at [120, 349] on div "button" at bounding box center [117, 348] width 7 height 7
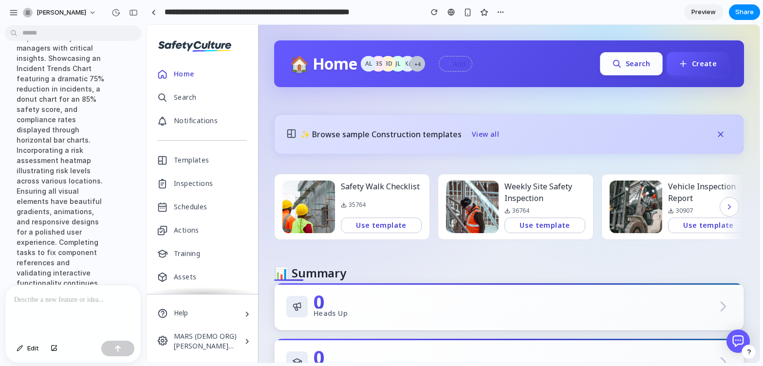
scroll to position [1224, 0]
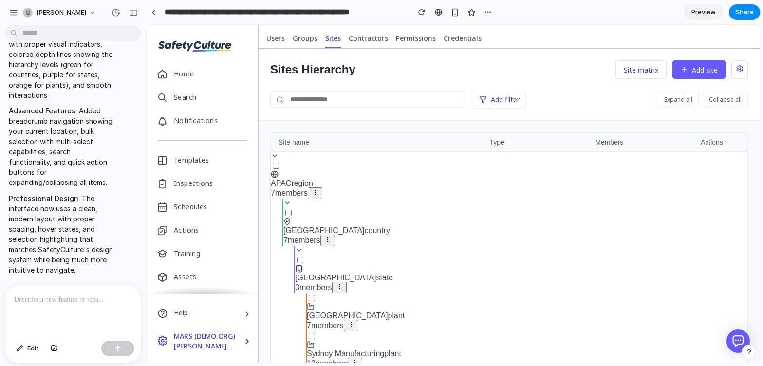
click at [270, 155] on div "Site name Type Members Actions APAC region 7 members Australia country 7 member…" at bounding box center [509, 288] width 478 height 312
click at [274, 157] on icon at bounding box center [275, 156] width 8 height 8
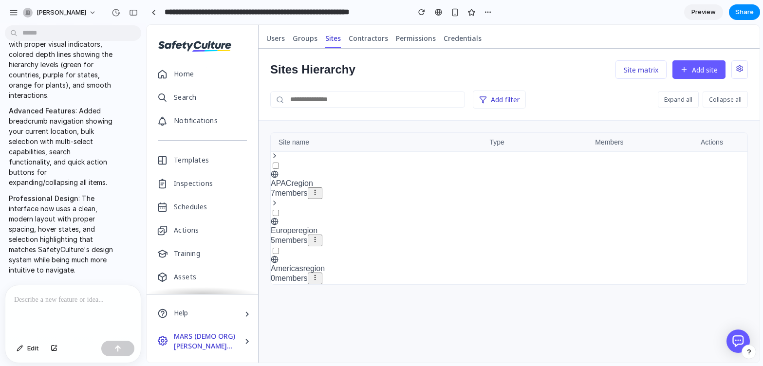
click at [274, 156] on icon at bounding box center [275, 156] width 8 height 8
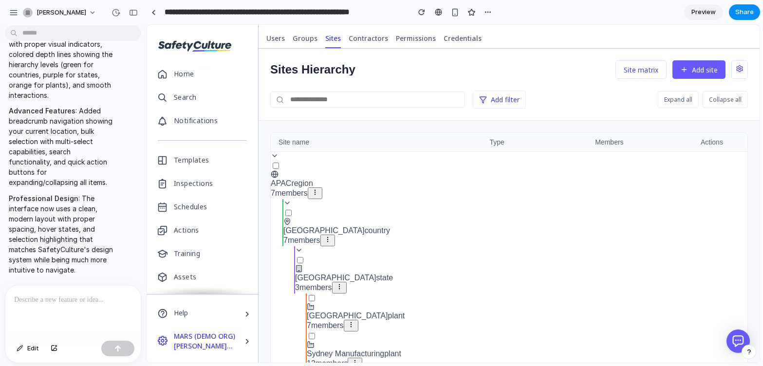
click at [274, 156] on icon at bounding box center [275, 156] width 4 height 2
